Goal: Task Accomplishment & Management: Use online tool/utility

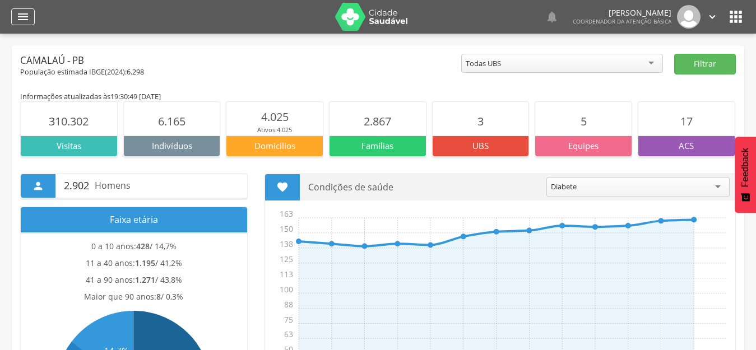
click at [17, 18] on icon "" at bounding box center [22, 16] width 13 height 13
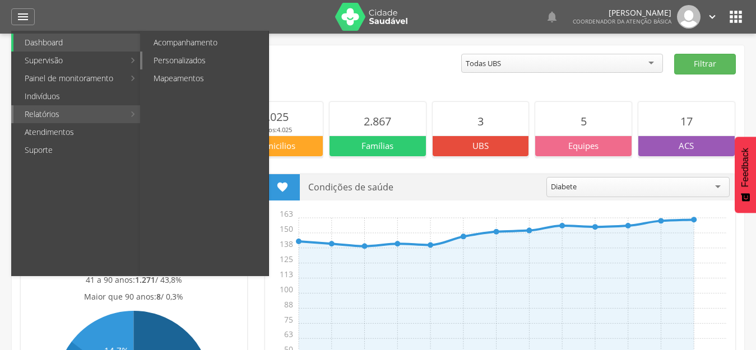
click at [177, 64] on link "Personalizados" at bounding box center [205, 61] width 126 height 18
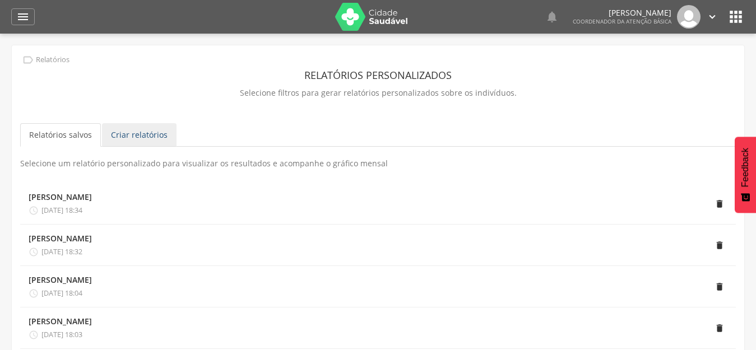
click at [129, 131] on link "Criar relatórios" at bounding box center [139, 135] width 75 height 24
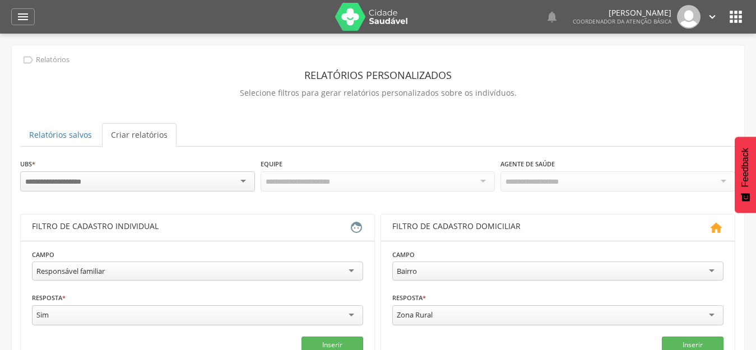
click at [95, 182] on input "select-one" at bounding box center [61, 182] width 73 height 10
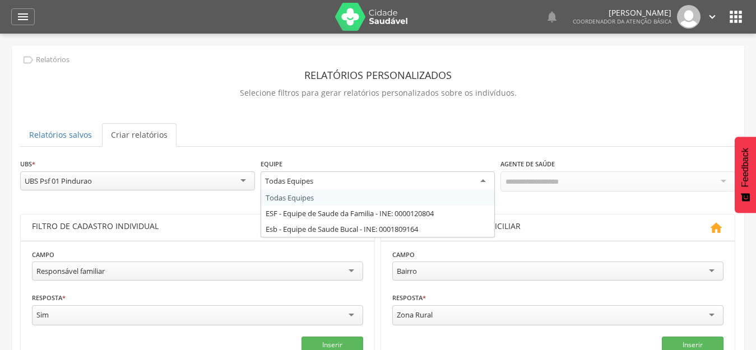
click at [402, 178] on div "Todas Equipes" at bounding box center [378, 182] width 235 height 20
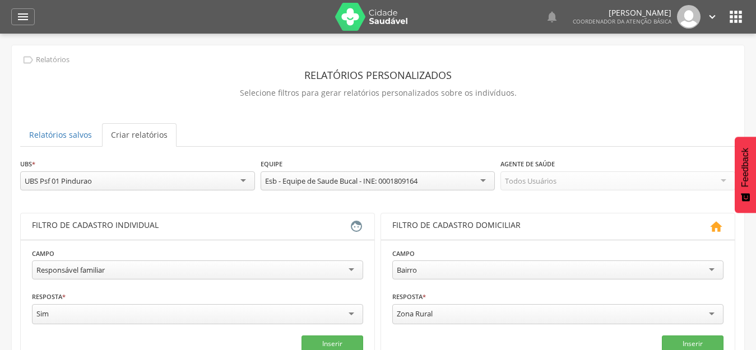
click at [403, 182] on div "Esb - Equipe de Saude Bucal - INE: 0001809164" at bounding box center [341, 181] width 153 height 10
click at [529, 182] on div "Todos Usuários" at bounding box center [531, 181] width 52 height 10
click at [83, 271] on div "Responsável familiar" at bounding box center [70, 270] width 68 height 10
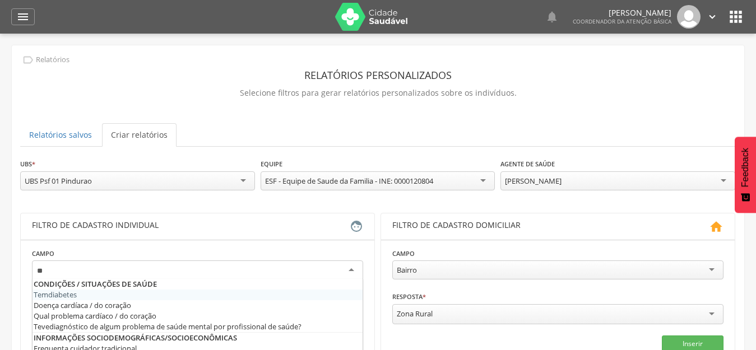
type input "***"
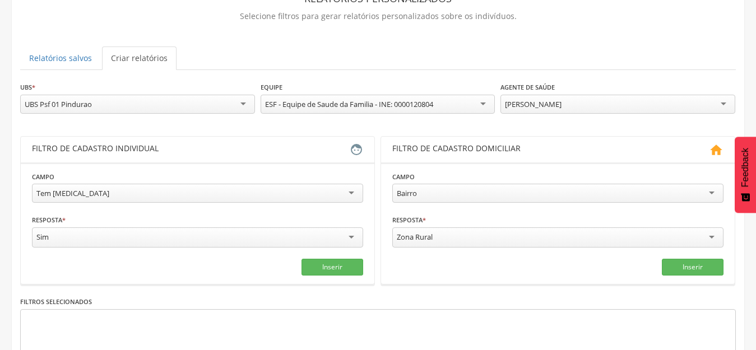
scroll to position [168, 0]
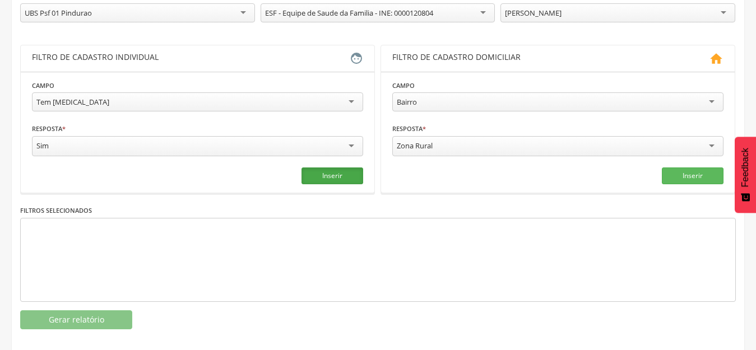
click at [321, 172] on button "Inserir" at bounding box center [333, 176] width 62 height 17
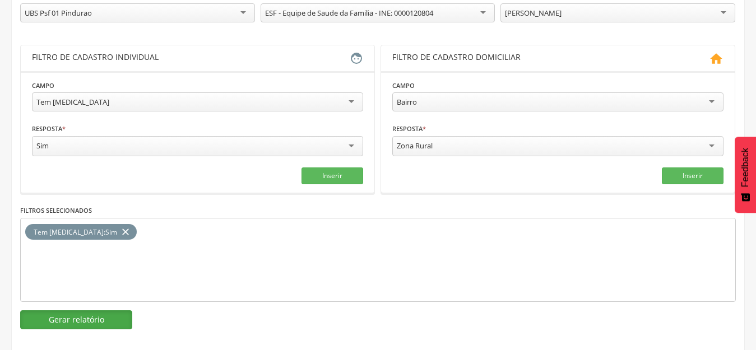
click at [98, 316] on button "Gerar relatório" at bounding box center [76, 320] width 112 height 19
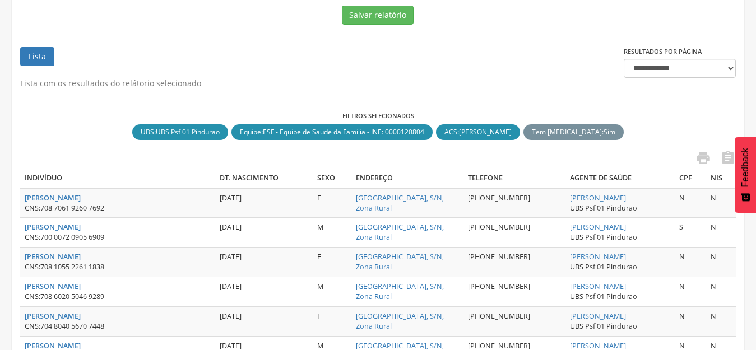
drag, startPoint x: 639, startPoint y: 200, endPoint x: 526, endPoint y: 192, distance: 113.5
click at [566, 192] on td "[PERSON_NAME] UBS Psf 01 Pindurao" at bounding box center [620, 203] width 109 height 30
copy link "[PERSON_NAME]"
click at [726, 158] on icon "" at bounding box center [729, 158] width 16 height 16
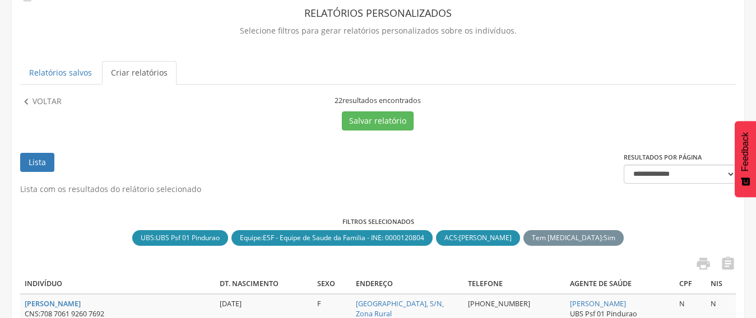
scroll to position [56, 0]
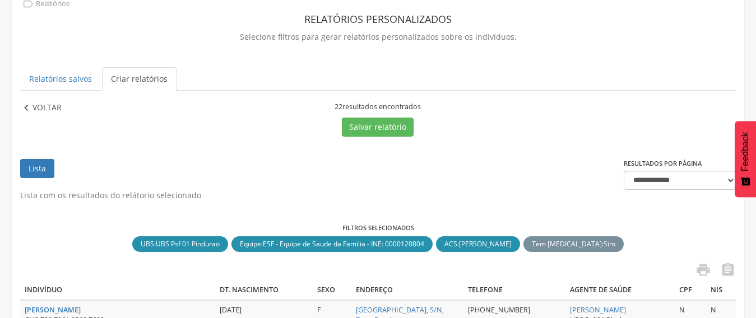
click at [58, 112] on p "Voltar" at bounding box center [47, 108] width 29 height 12
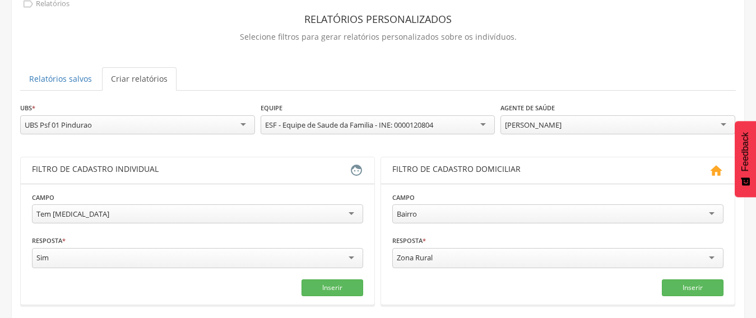
click at [558, 125] on div "[PERSON_NAME]" at bounding box center [533, 125] width 57 height 10
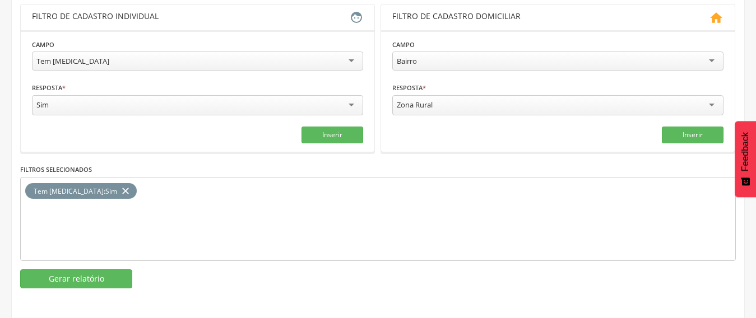
scroll to position [210, 0]
click at [65, 276] on button "Gerar relatório" at bounding box center [76, 278] width 112 height 19
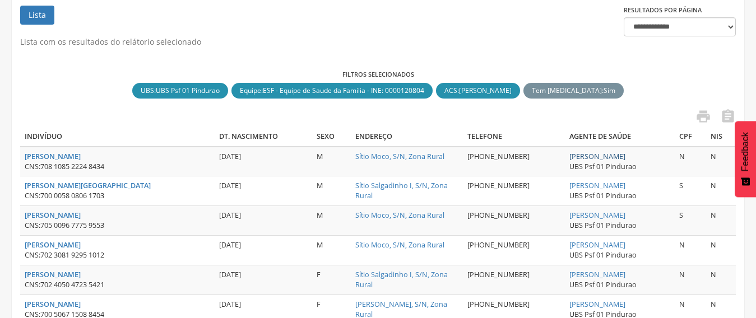
drag, startPoint x: 641, startPoint y: 156, endPoint x: 520, endPoint y: 159, distance: 121.1
click at [565, 159] on td "[PERSON_NAME] UBS Psf 01 Pindurao" at bounding box center [620, 162] width 110 height 30
copy link "[PERSON_NAME]"
click at [731, 118] on icon "" at bounding box center [729, 117] width 16 height 16
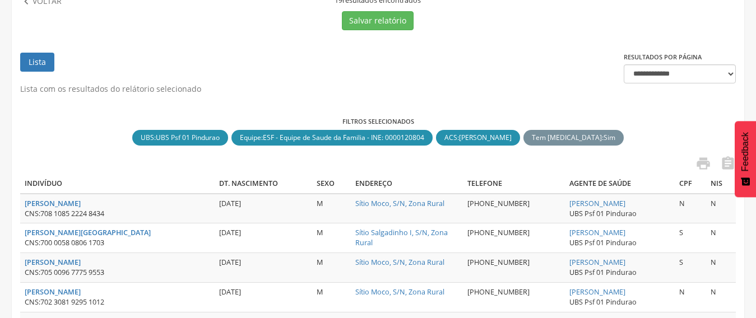
scroll to position [98, 0]
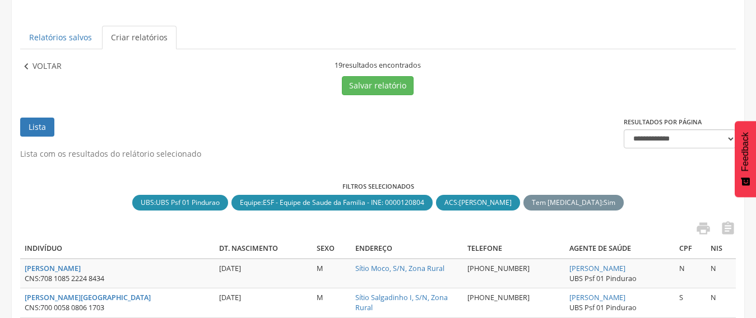
click at [54, 65] on p "Voltar" at bounding box center [47, 67] width 29 height 12
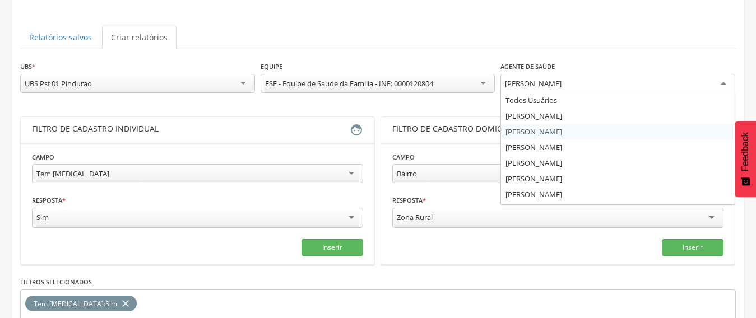
click at [562, 79] on div "[PERSON_NAME]" at bounding box center [533, 84] width 57 height 10
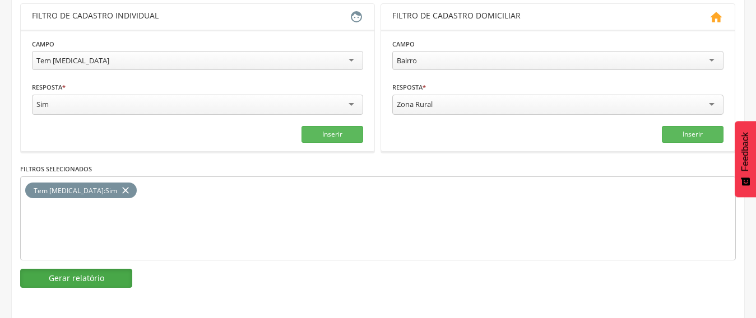
click at [101, 274] on button "Gerar relatório" at bounding box center [76, 278] width 112 height 19
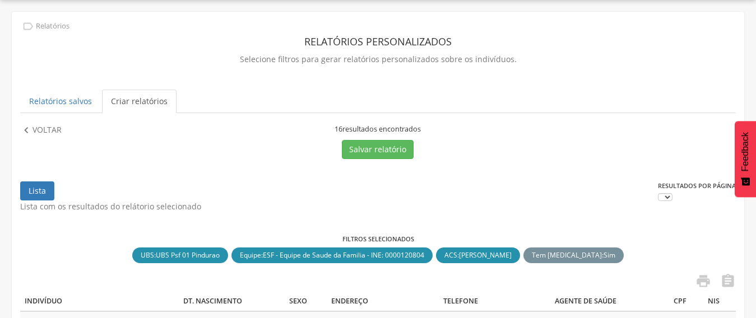
scroll to position [210, 0]
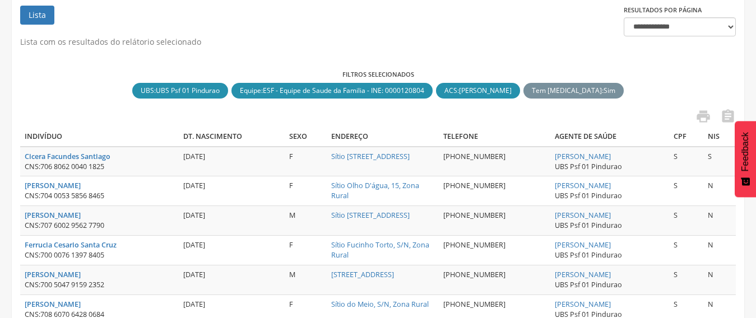
drag, startPoint x: 629, startPoint y: 155, endPoint x: 533, endPoint y: 156, distance: 96.4
click at [533, 156] on tr "Cicera Facundes Santiago CNS: 706 8062 0040 1825 [DATE] F [STREET_ADDRESS] [PHO…" at bounding box center [378, 162] width 716 height 30
copy tr "[PERSON_NAME]"
click at [732, 118] on icon "" at bounding box center [729, 117] width 16 height 16
click at [684, 75] on label "Filtros selecionados" at bounding box center [378, 74] width 716 height 9
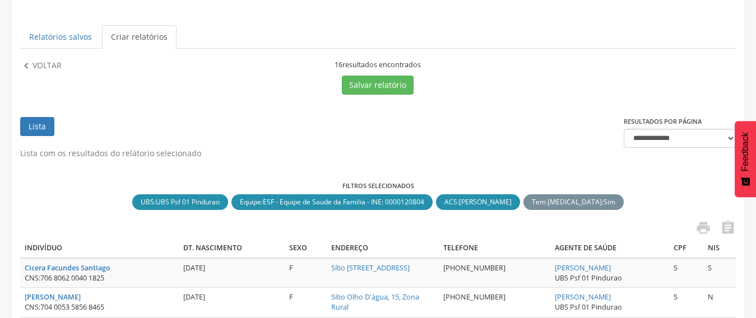
scroll to position [98, 0]
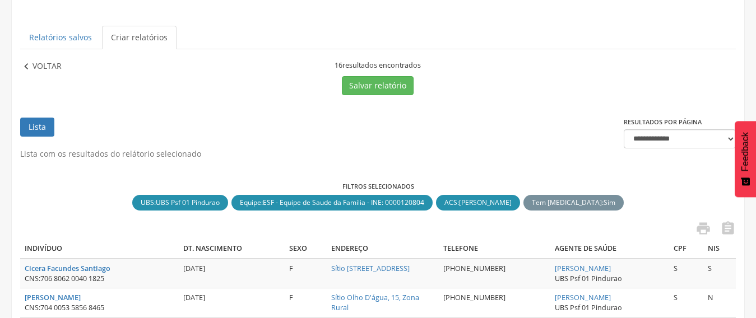
click at [35, 71] on p "Voltar" at bounding box center [47, 67] width 29 height 12
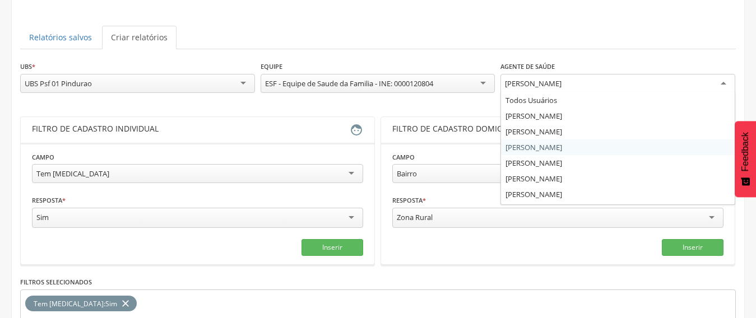
click at [532, 85] on div "[PERSON_NAME]" at bounding box center [533, 84] width 57 height 10
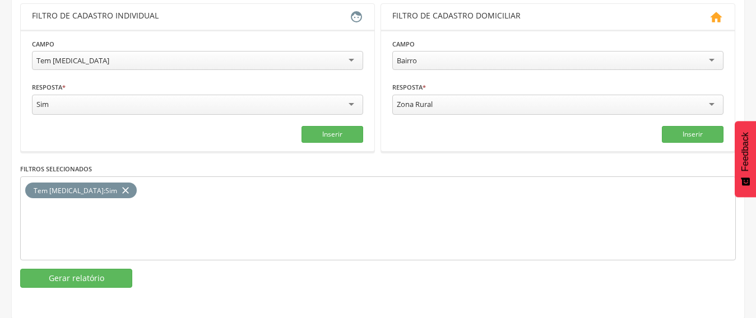
click at [80, 266] on div "**********" at bounding box center [378, 118] width 716 height 340
click at [80, 276] on button "Gerar relatório" at bounding box center [76, 278] width 112 height 19
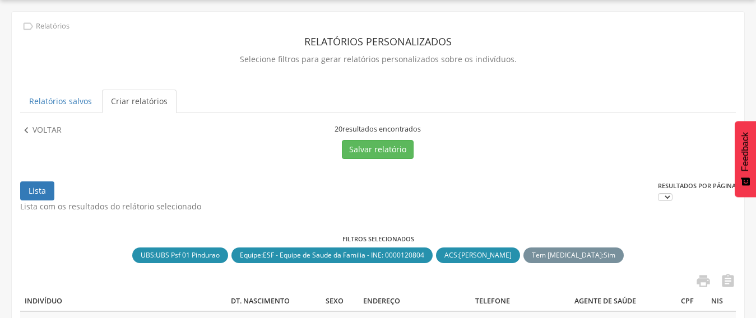
scroll to position [210, 0]
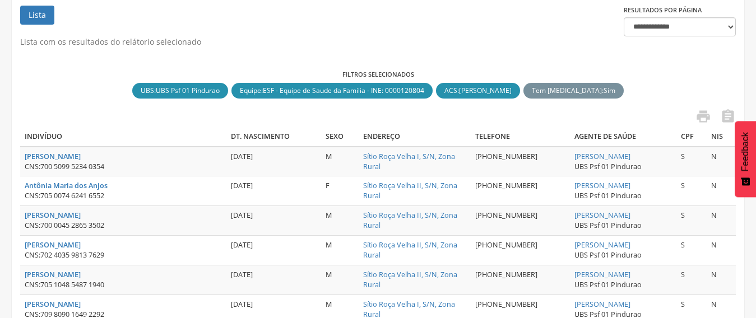
drag, startPoint x: 631, startPoint y: 158, endPoint x: 507, endPoint y: 160, distance: 123.9
click at [507, 160] on tr "[PERSON_NAME] CNS: 700 5099 5234 0354 [DATE] M Sítio Roça Velha I, S/N, Zona Ru…" at bounding box center [378, 162] width 716 height 30
copy tr "[PERSON_NAME]"
click at [727, 113] on icon "" at bounding box center [729, 117] width 16 height 16
click at [680, 81] on div "Filtros selecionados UBS : UBS Psf 01 Pindurao close Equipe : ESF - Equipe de S…" at bounding box center [378, 85] width 716 height 30
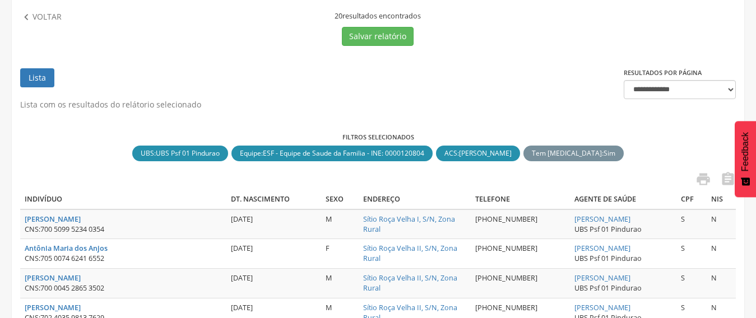
scroll to position [98, 0]
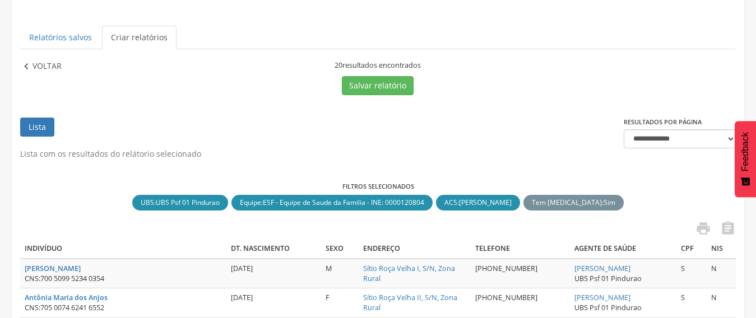
click at [54, 68] on p "Voltar" at bounding box center [47, 67] width 29 height 12
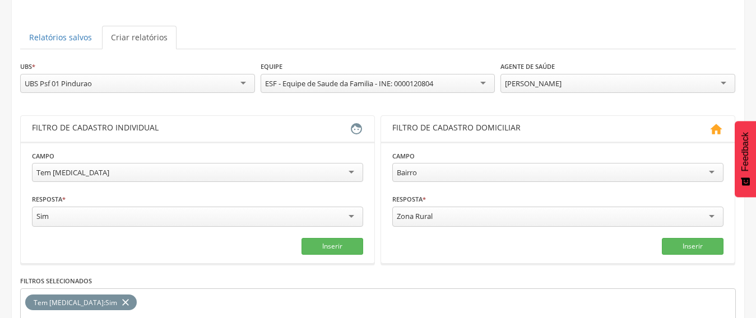
click at [609, 83] on div "[PERSON_NAME]" at bounding box center [618, 83] width 235 height 19
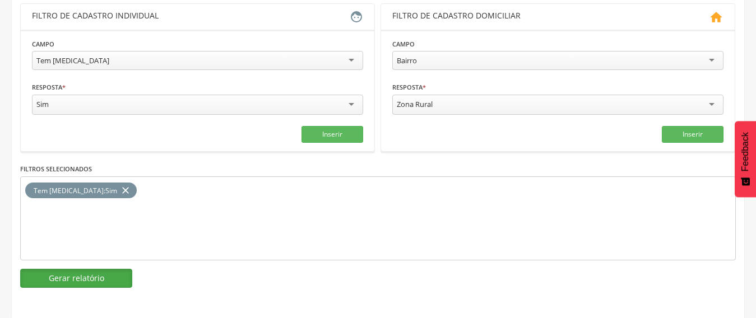
click at [72, 274] on button "Gerar relatório" at bounding box center [76, 278] width 112 height 19
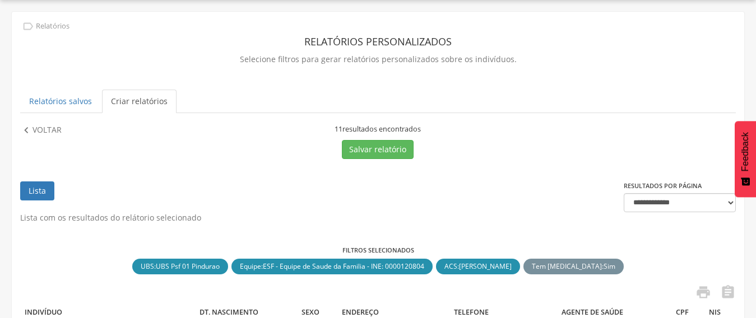
scroll to position [210, 0]
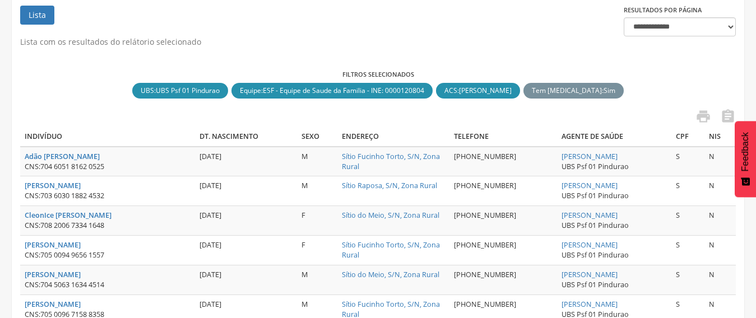
drag, startPoint x: 635, startPoint y: 153, endPoint x: 540, endPoint y: 154, distance: 95.3
click at [557, 154] on td "[PERSON_NAME] UBS Psf 01 Pindurao" at bounding box center [614, 162] width 115 height 30
copy link "[PERSON_NAME]"
click at [729, 116] on icon "" at bounding box center [729, 117] width 16 height 16
click at [666, 58] on div "Lista com os resultados do relátorio selecionado Filtros selecionados UBS : UBS…" at bounding box center [378, 281] width 716 height 490
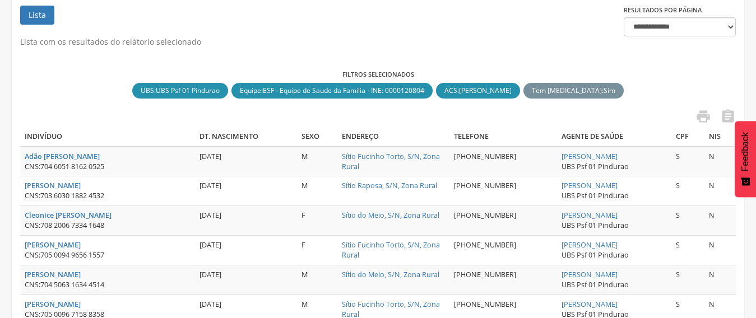
scroll to position [0, 0]
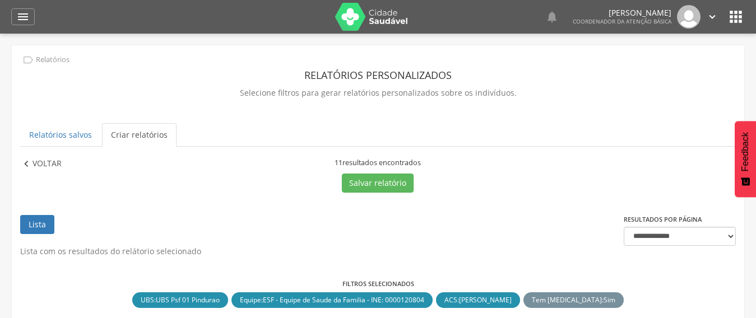
click at [49, 161] on p "Voltar" at bounding box center [47, 164] width 29 height 12
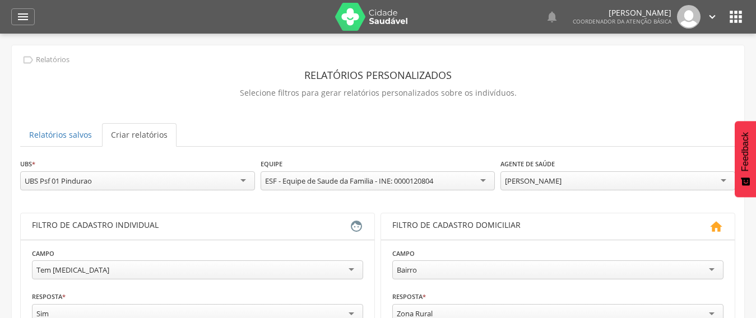
click at [559, 182] on div "[PERSON_NAME]" at bounding box center [533, 181] width 57 height 10
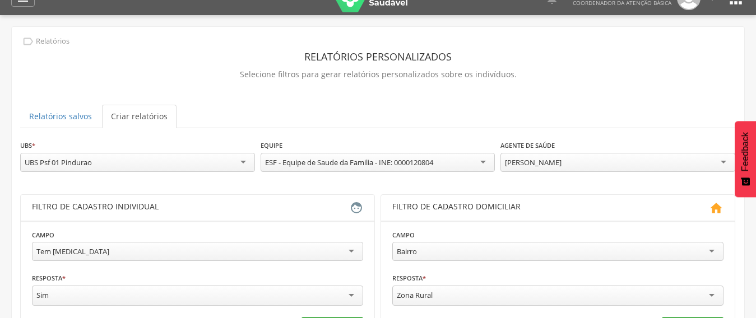
scroll to position [210, 0]
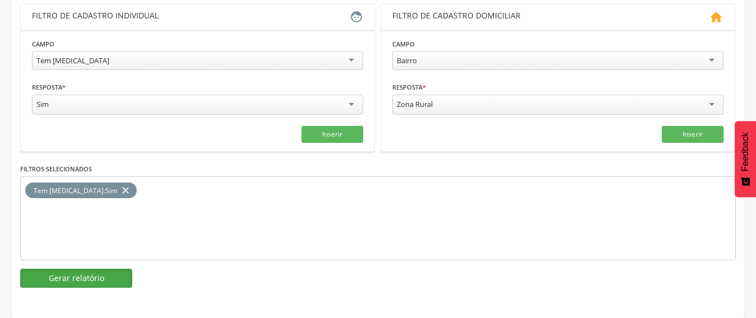
click at [130, 287] on button "Gerar relatório" at bounding box center [76, 278] width 112 height 19
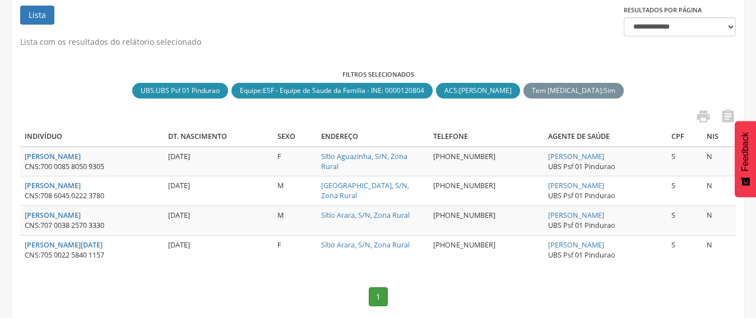
drag, startPoint x: 630, startPoint y: 159, endPoint x: 525, endPoint y: 159, distance: 104.9
click at [544, 159] on td "[PERSON_NAME] UBS Psf 01 Pindurao" at bounding box center [605, 162] width 123 height 30
copy link "[PERSON_NAME]"
click at [735, 110] on icon "" at bounding box center [729, 117] width 16 height 16
click at [687, 82] on div "Filtros selecionados UBS : UBS Psf 01 Pindurao close Equipe : ESF - Equipe de S…" at bounding box center [378, 85] width 716 height 30
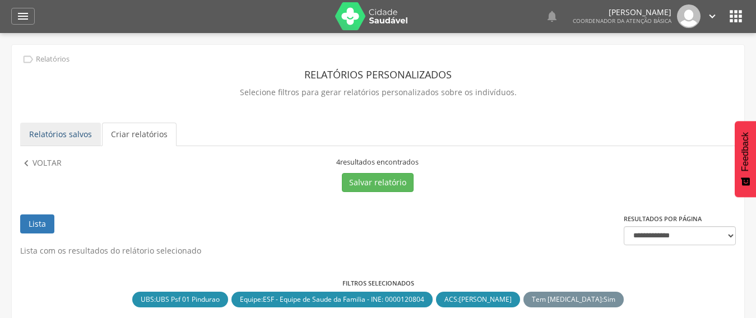
scroll to position [0, 0]
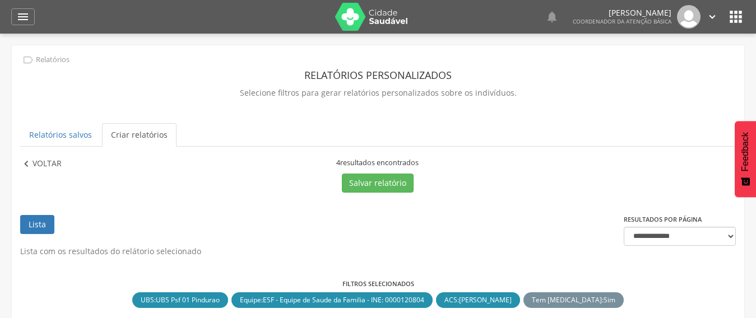
click at [47, 166] on p "Voltar" at bounding box center [47, 164] width 29 height 12
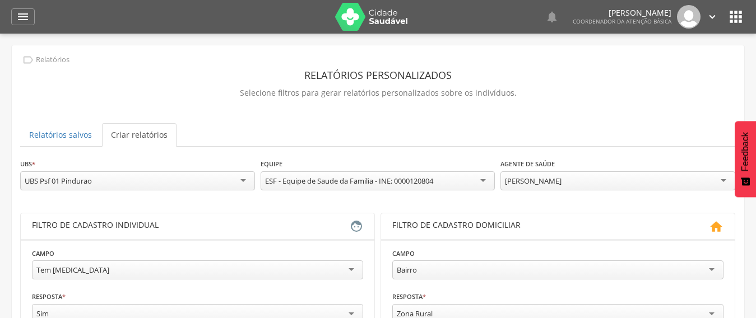
click at [562, 179] on div "[PERSON_NAME]" at bounding box center [533, 181] width 57 height 10
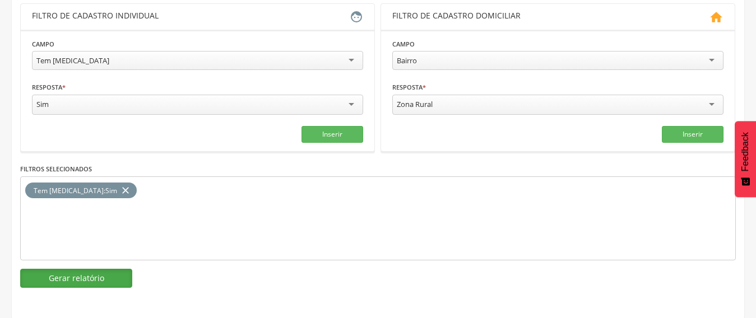
click at [58, 282] on button "Gerar relatório" at bounding box center [76, 278] width 112 height 19
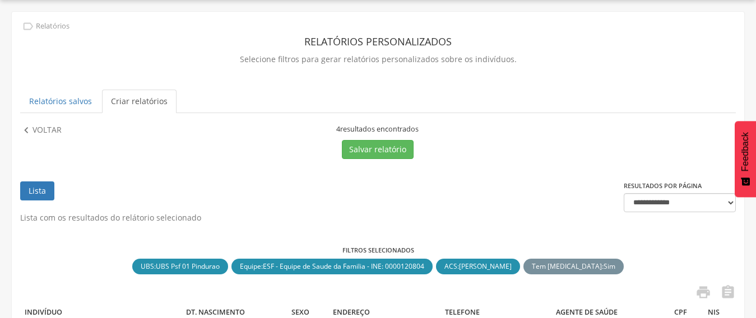
scroll to position [210, 0]
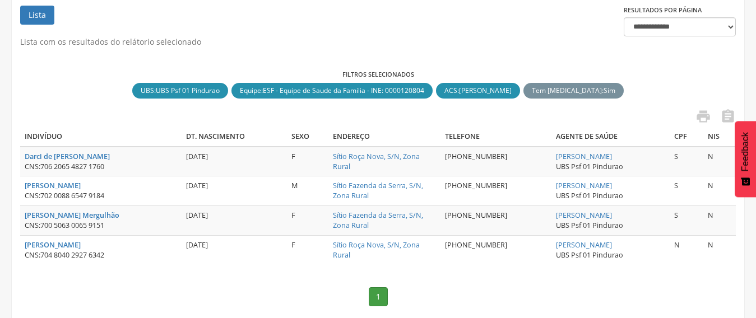
drag, startPoint x: 622, startPoint y: 155, endPoint x: 551, endPoint y: 156, distance: 70.7
click at [552, 156] on td "[PERSON_NAME] Sales UBS Psf 01 Pindurao" at bounding box center [611, 162] width 118 height 30
copy link "[PERSON_NAME]"
click at [727, 118] on icon "" at bounding box center [729, 117] width 16 height 16
click at [651, 91] on div "Filtros selecionados UBS : UBS Psf 01 Pindurao close Equipe : ESF - Equipe de S…" at bounding box center [378, 85] width 716 height 30
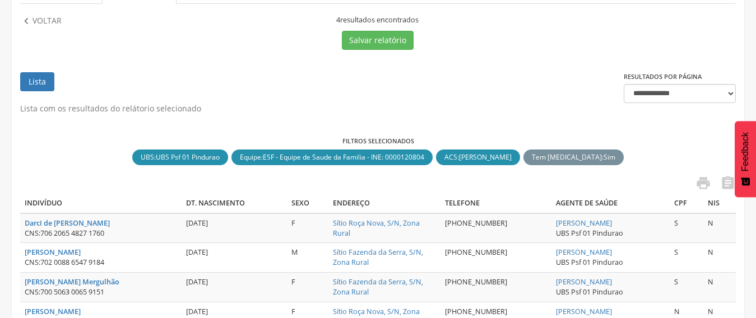
scroll to position [41, 0]
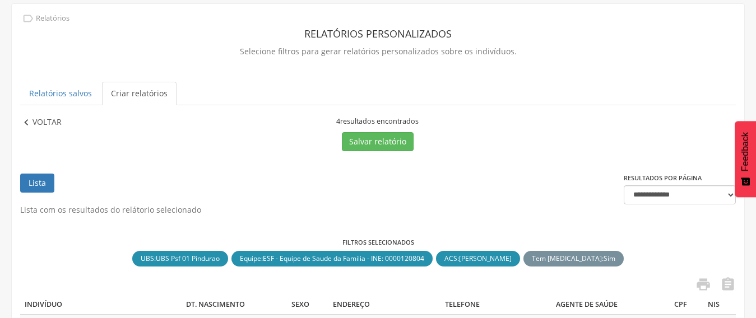
click at [37, 121] on p "Voltar" at bounding box center [47, 123] width 29 height 12
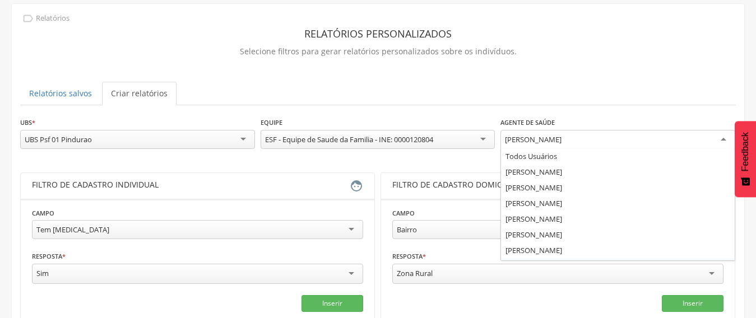
click at [540, 137] on div "[PERSON_NAME]" at bounding box center [533, 140] width 57 height 10
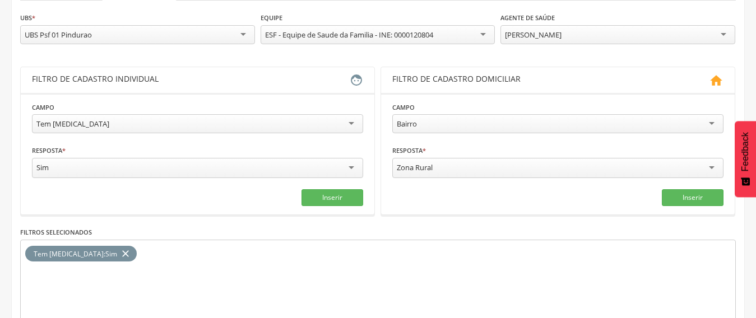
scroll to position [210, 0]
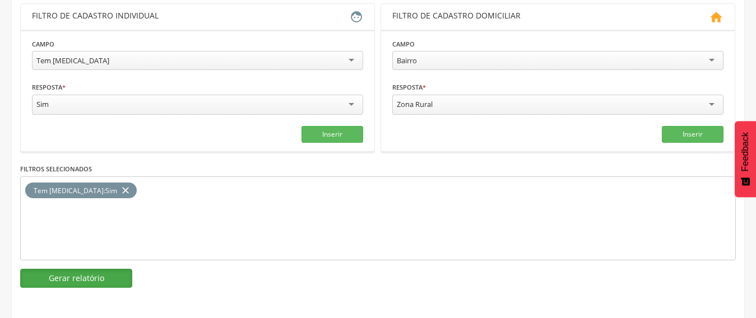
click at [94, 279] on button "Gerar relatório" at bounding box center [76, 278] width 112 height 19
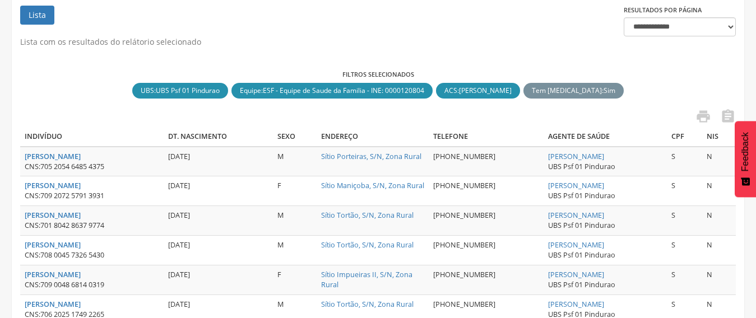
drag, startPoint x: 599, startPoint y: 157, endPoint x: 545, endPoint y: 159, distance: 53.9
click at [545, 159] on td "[PERSON_NAME] UBS Psf 01 Pindurao" at bounding box center [605, 162] width 123 height 30
copy link "[PERSON_NAME]"
click at [732, 113] on icon "" at bounding box center [729, 117] width 16 height 16
click at [694, 72] on label "Filtros selecionados" at bounding box center [378, 74] width 716 height 9
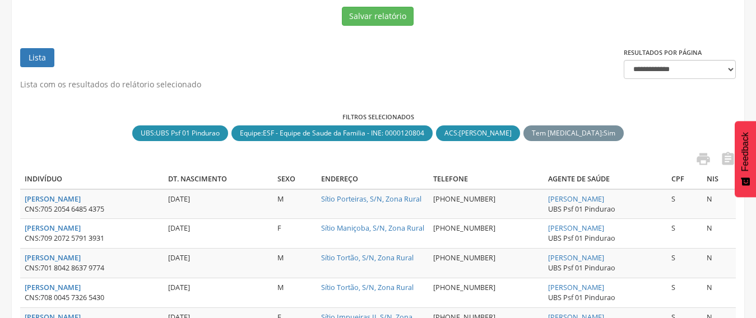
scroll to position [98, 0]
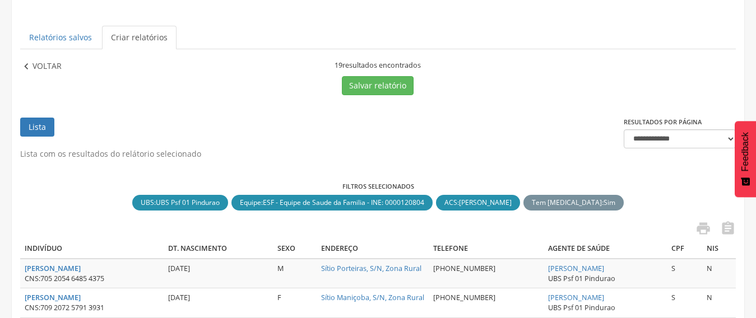
click at [52, 66] on p "Voltar" at bounding box center [47, 67] width 29 height 12
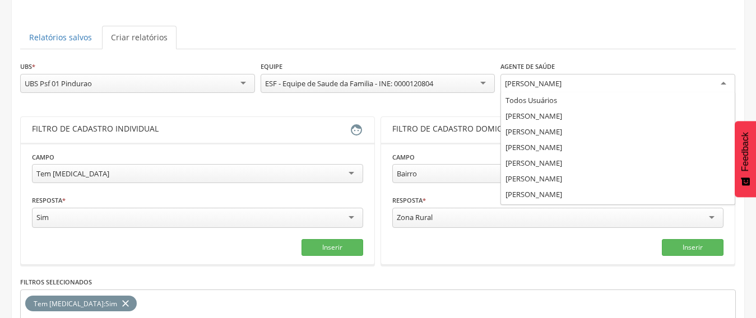
click at [562, 84] on div "[PERSON_NAME]" at bounding box center [533, 84] width 57 height 10
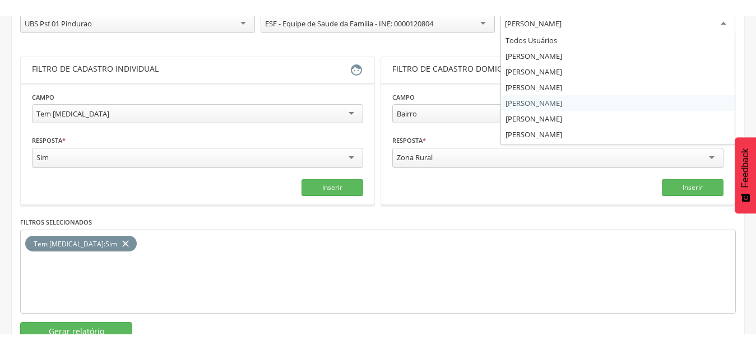
scroll to position [154, 0]
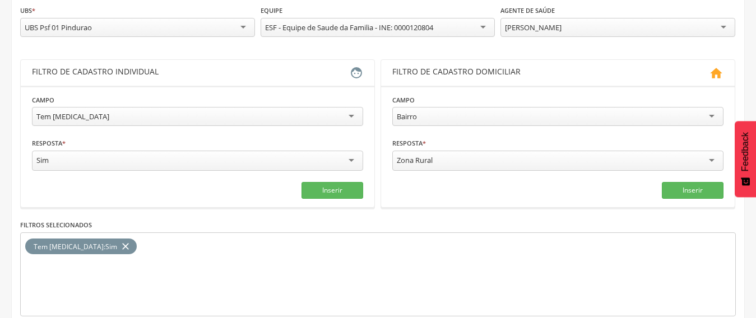
click at [383, 220] on div "Filtros selecionados Tem [MEDICAL_DATA] : Sim close" at bounding box center [378, 268] width 716 height 98
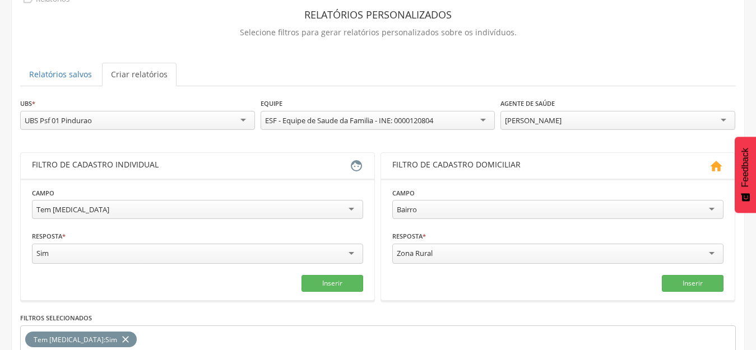
scroll to position [0, 0]
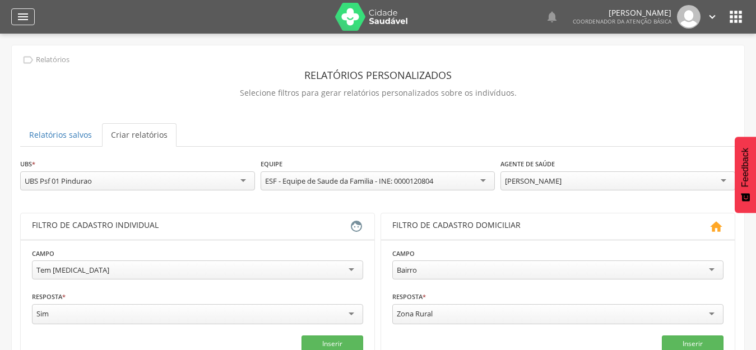
click at [17, 23] on icon "" at bounding box center [22, 16] width 13 height 13
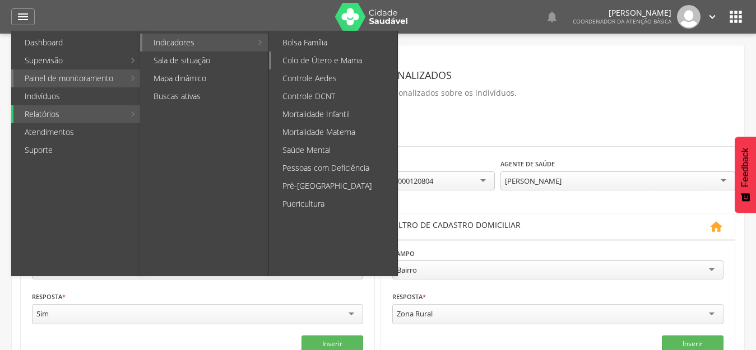
click at [336, 58] on link "Colo de Útero e Mama" at bounding box center [334, 61] width 126 height 18
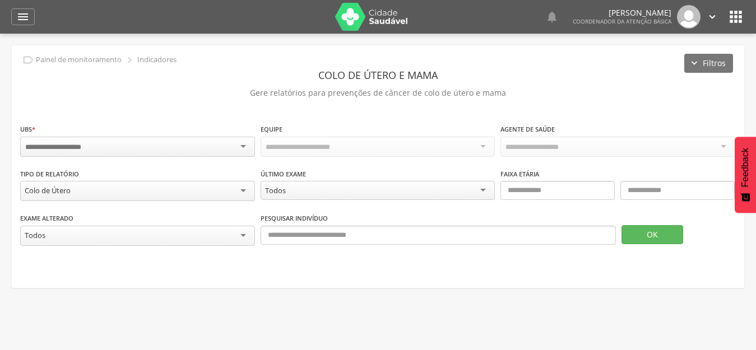
click at [72, 190] on input "select-one" at bounding box center [72, 192] width 2 height 10
click at [534, 187] on input "text" at bounding box center [558, 190] width 114 height 19
type input "**"
click at [653, 187] on input "text" at bounding box center [678, 190] width 114 height 19
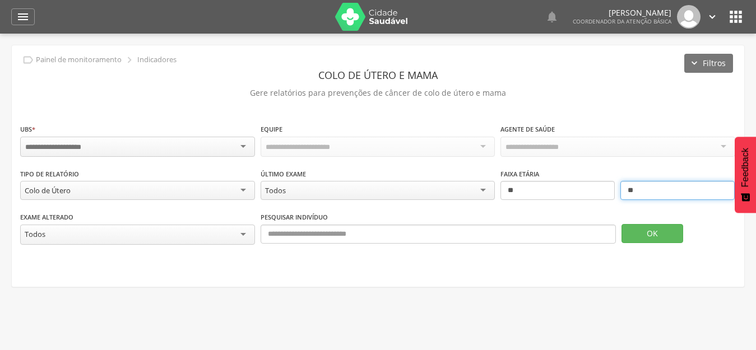
type input "**"
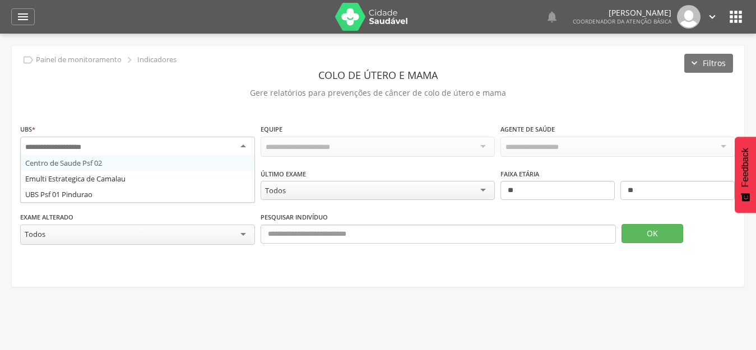
click at [109, 146] on div at bounding box center [137, 147] width 235 height 20
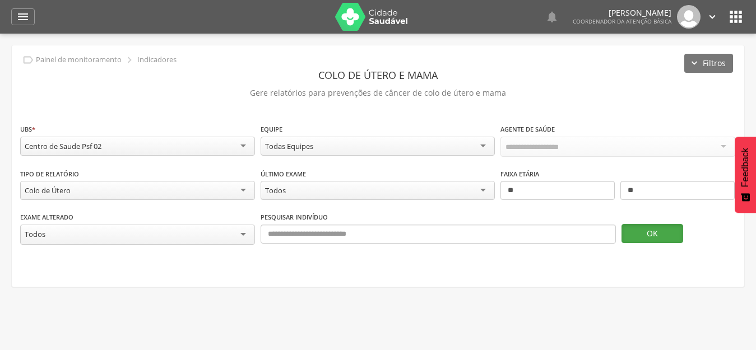
click at [662, 235] on button "OK" at bounding box center [653, 233] width 62 height 19
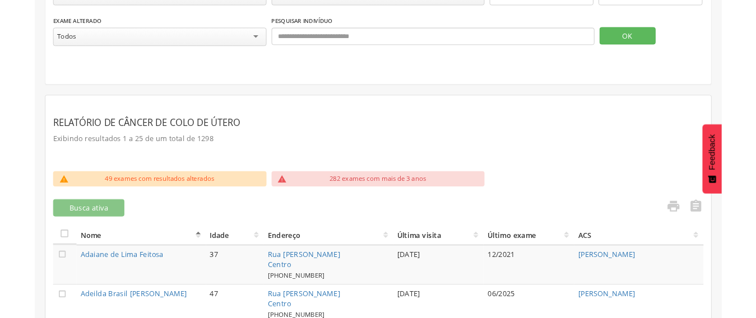
scroll to position [168, 0]
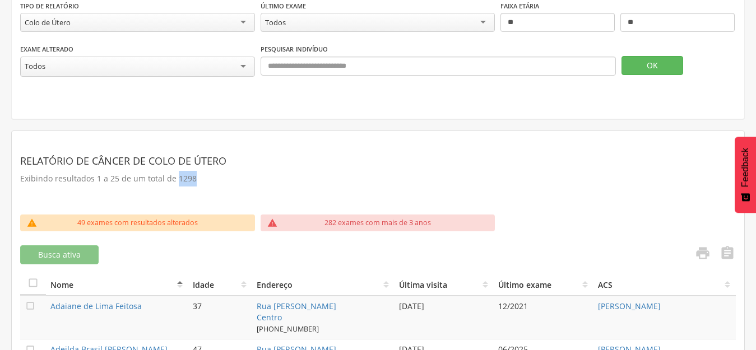
drag, startPoint x: 193, startPoint y: 177, endPoint x: 176, endPoint y: 176, distance: 18.0
click at [176, 176] on p "Exibindo resultados 1 a 25 de um total de 1298" at bounding box center [378, 179] width 716 height 16
click at [504, 176] on p "Exibindo resultados 1 a 25 de um total de 1298" at bounding box center [378, 179] width 716 height 16
click at [704, 250] on icon "" at bounding box center [703, 254] width 16 height 16
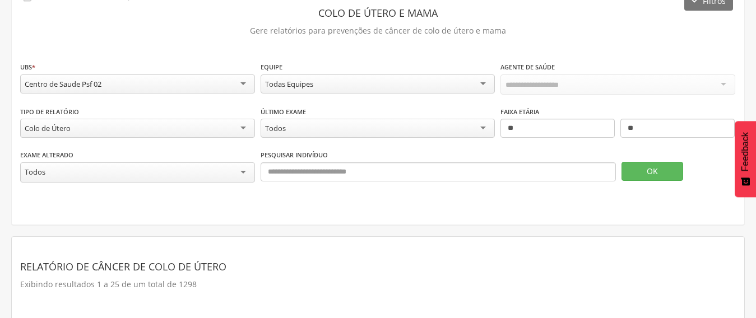
scroll to position [0, 0]
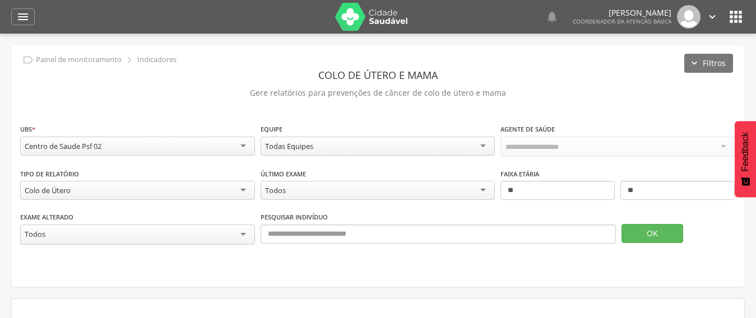
click at [741, 20] on icon "" at bounding box center [736, 17] width 18 height 18
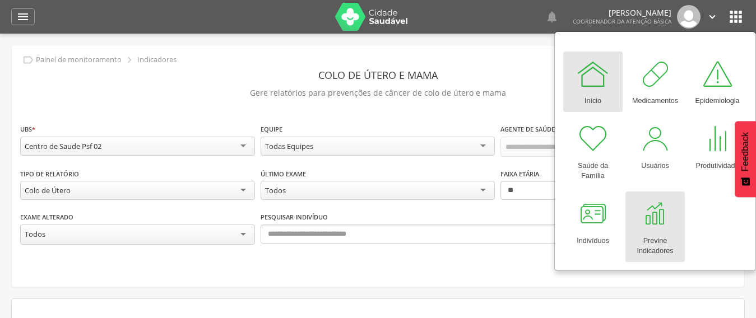
click at [660, 230] on div at bounding box center [656, 214] width 34 height 34
